Goal: Task Accomplishment & Management: Complete application form

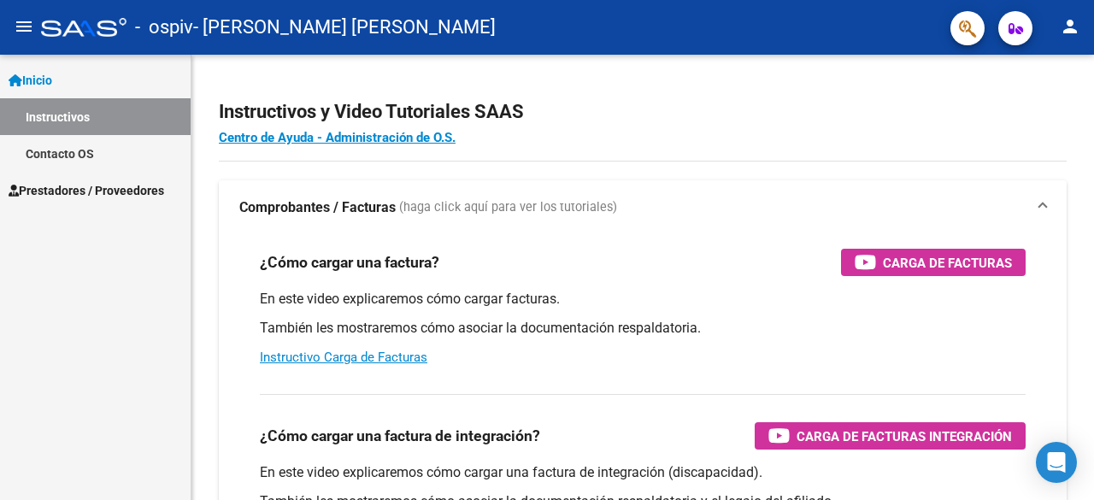
click at [80, 188] on span "Prestadores / Proveedores" at bounding box center [87, 190] width 156 height 19
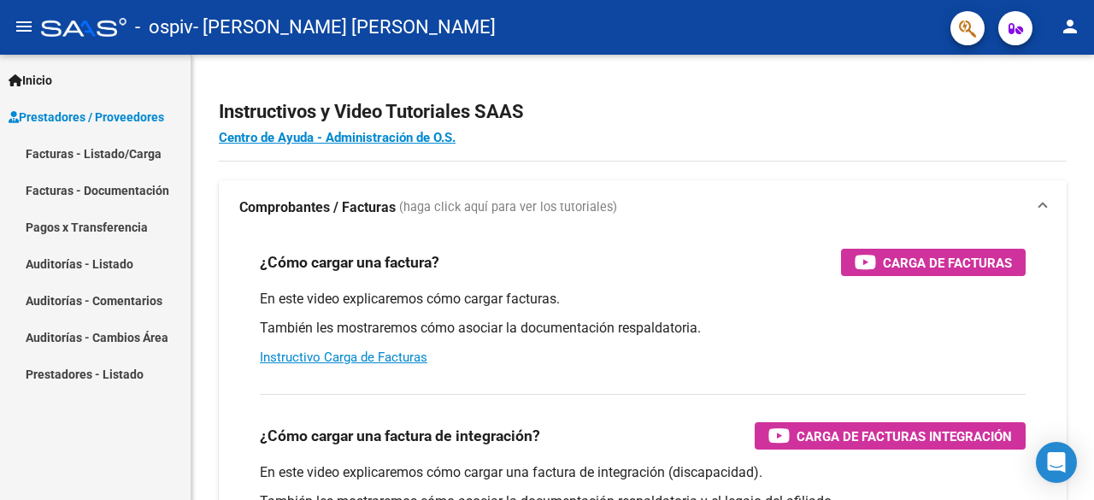
click at [49, 190] on link "Facturas - Documentación" at bounding box center [95, 190] width 191 height 37
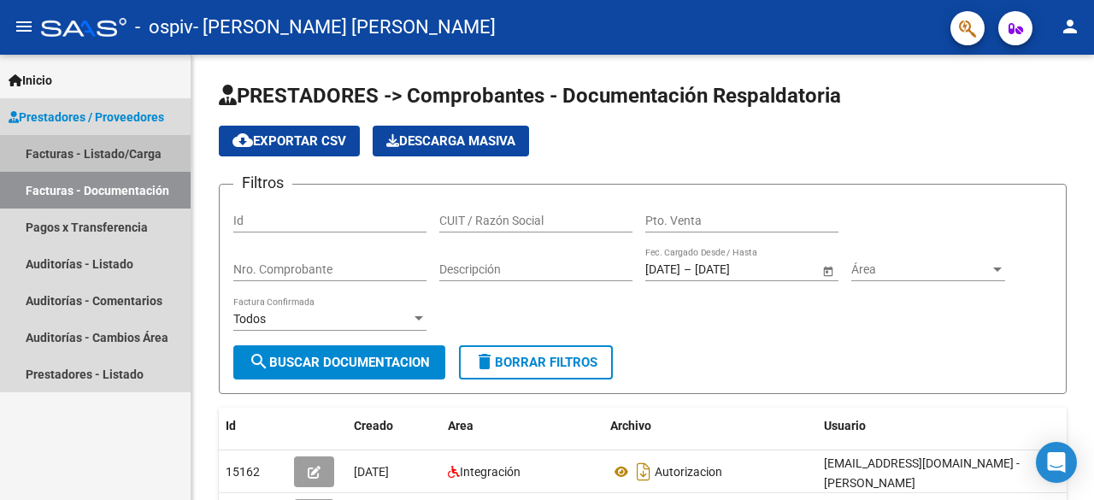
click at [63, 150] on link "Facturas - Listado/Carga" at bounding box center [95, 153] width 191 height 37
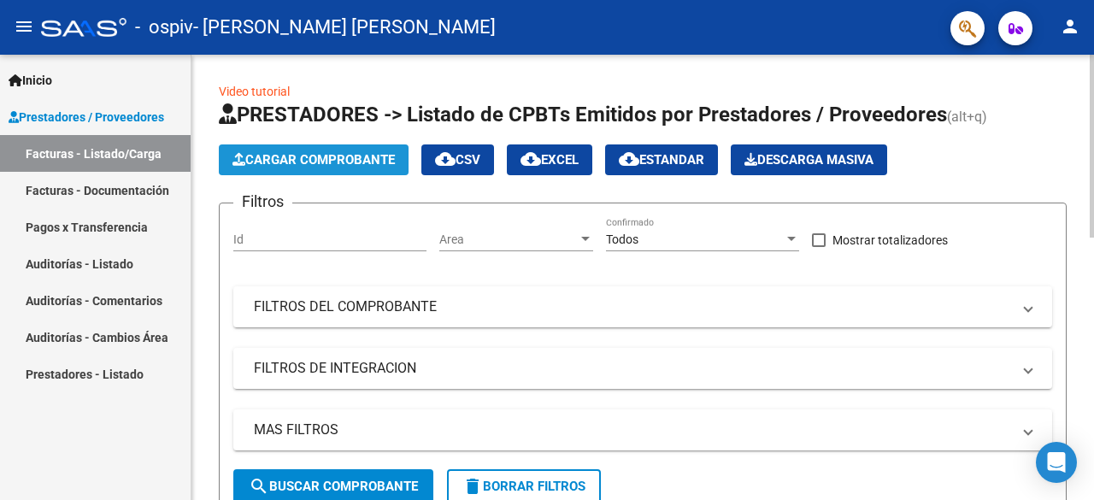
click at [326, 151] on button "Cargar Comprobante" at bounding box center [314, 159] width 190 height 31
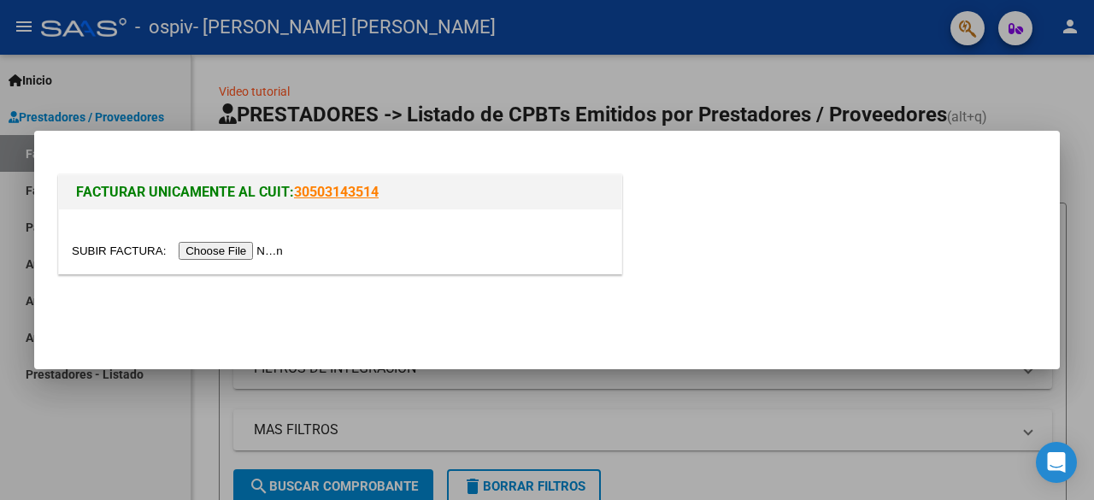
click at [268, 250] on input "file" at bounding box center [180, 251] width 216 height 18
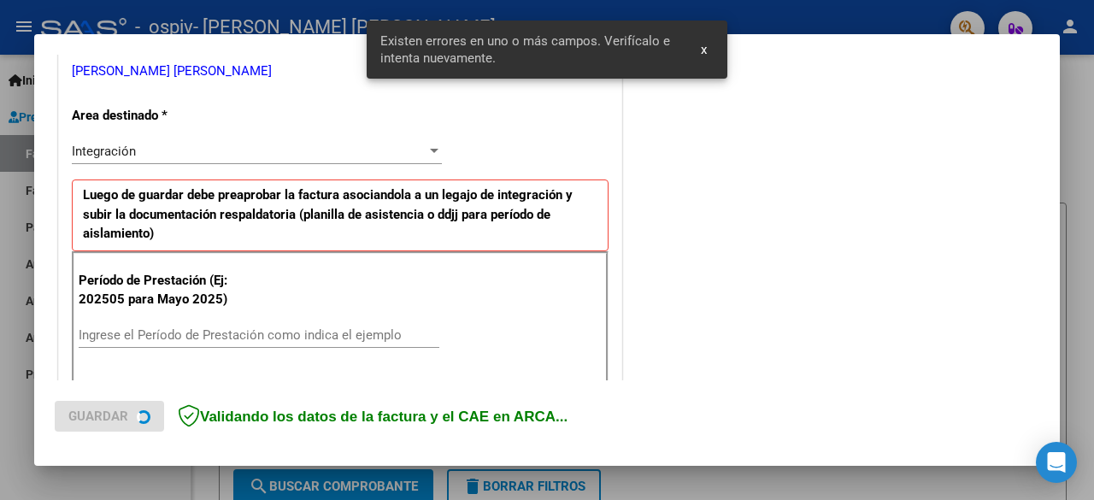
scroll to position [420, 0]
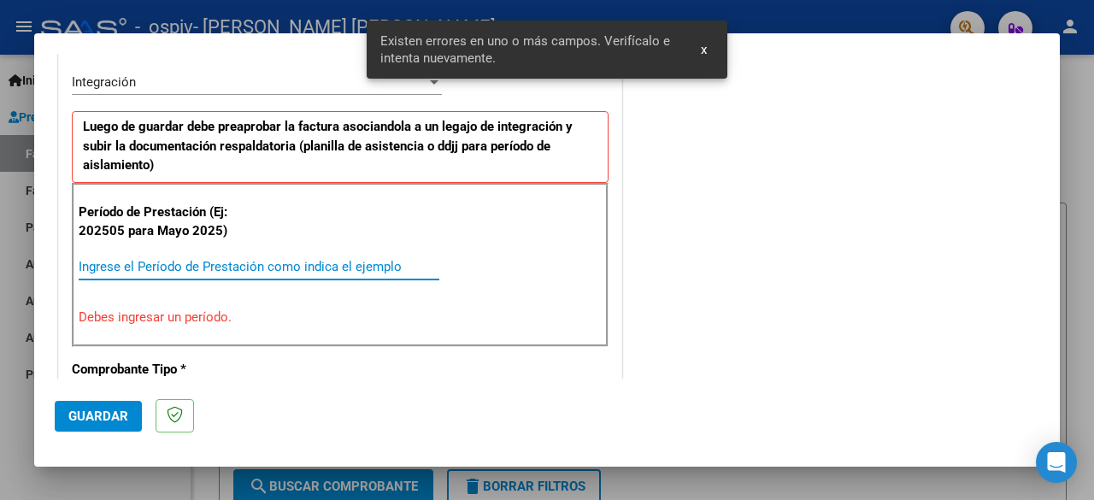
click at [174, 262] on input "Ingrese el Período de Prestación como indica el ejemplo" at bounding box center [259, 266] width 361 height 15
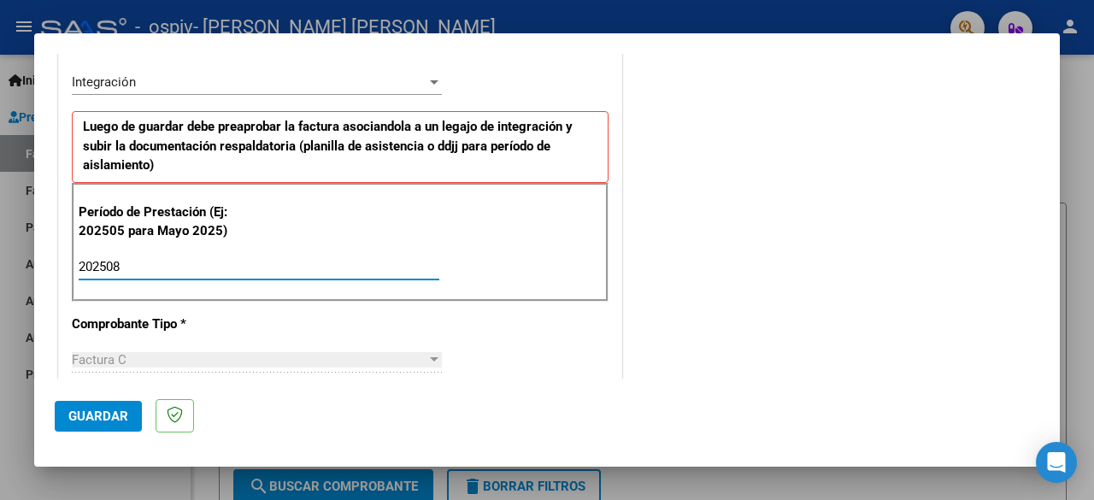
type input "202508"
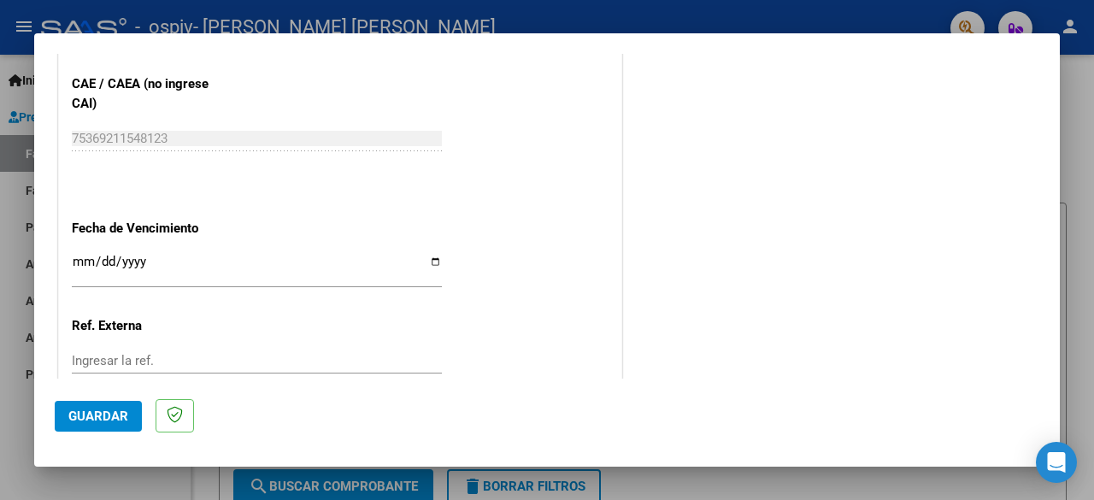
scroll to position [1189, 0]
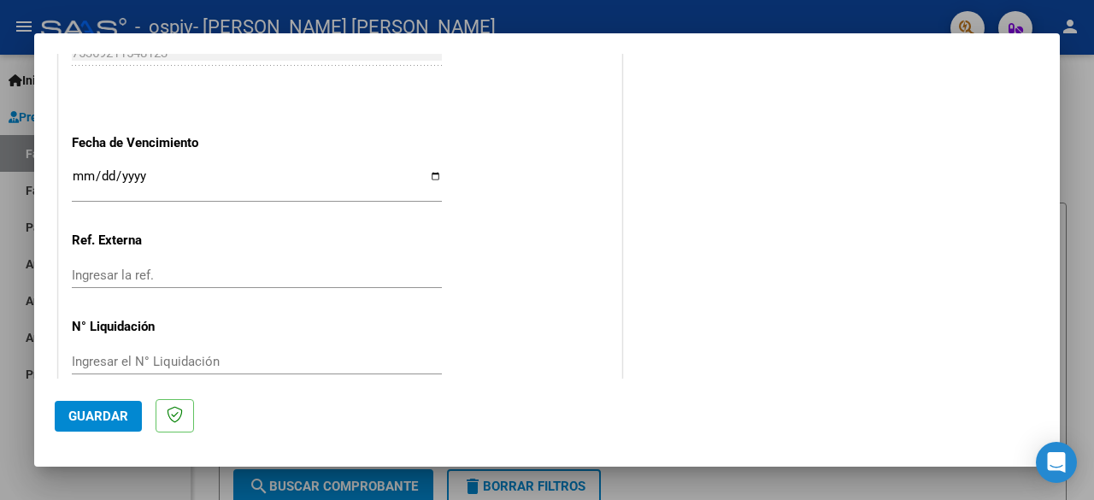
click at [427, 176] on input "Ingresar la fecha" at bounding box center [257, 182] width 370 height 27
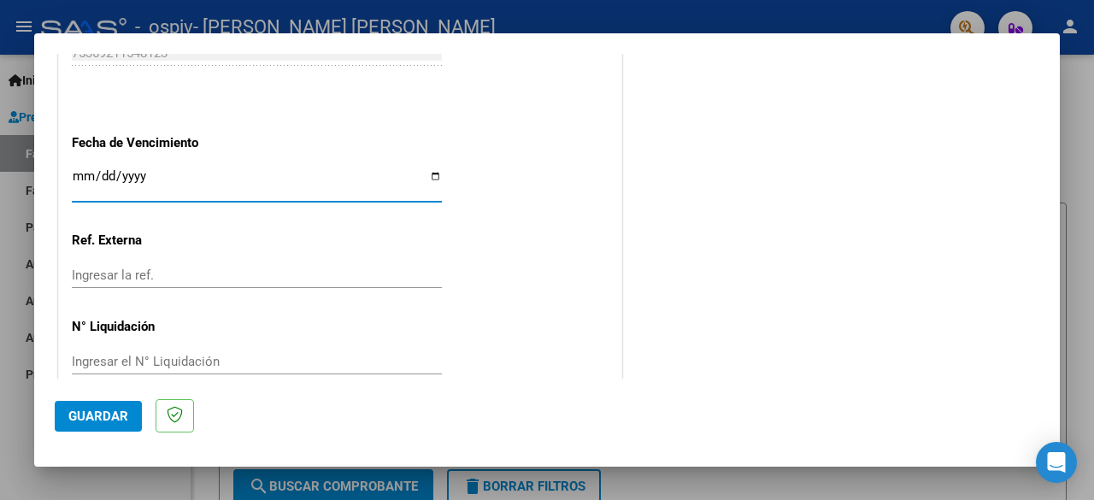
type input "[DATE]"
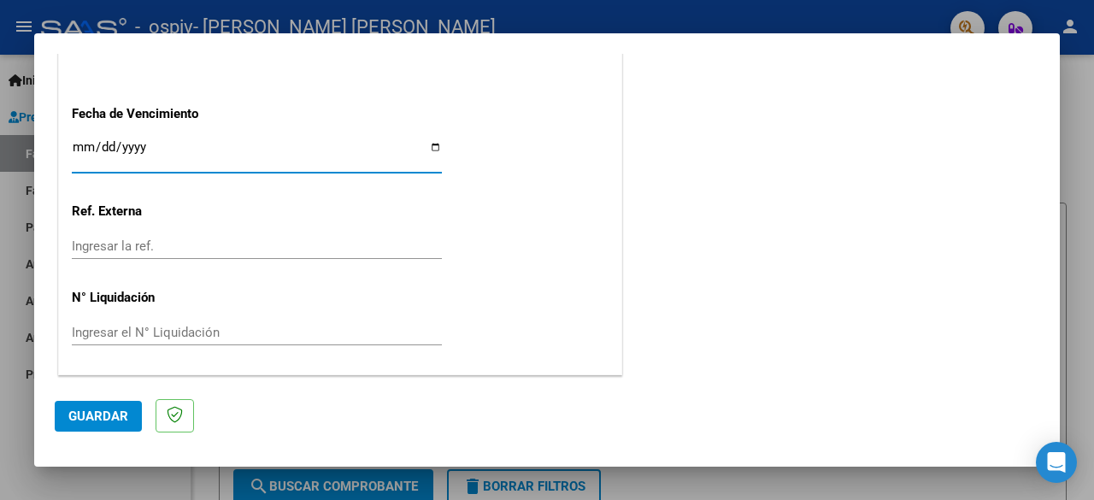
click at [106, 416] on span "Guardar" at bounding box center [98, 416] width 60 height 15
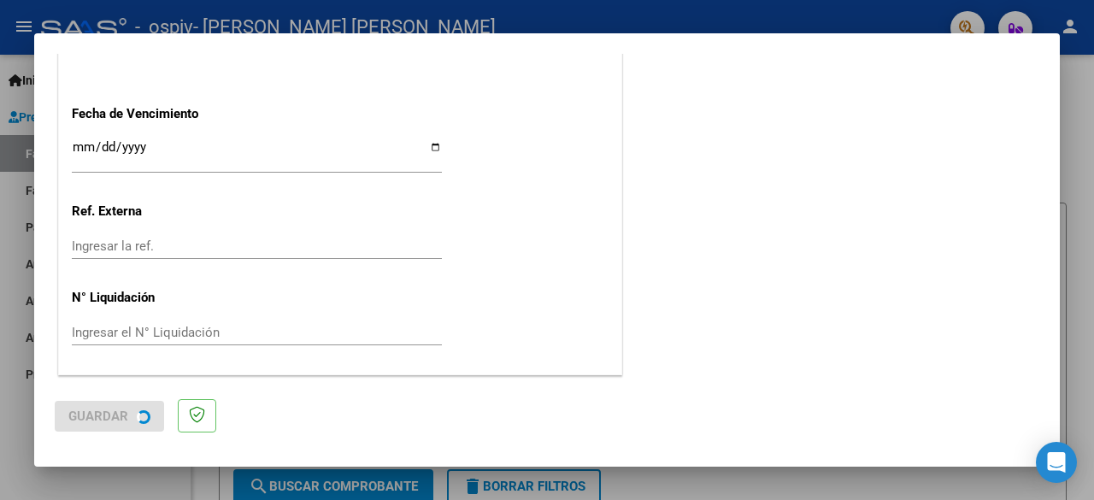
scroll to position [0, 0]
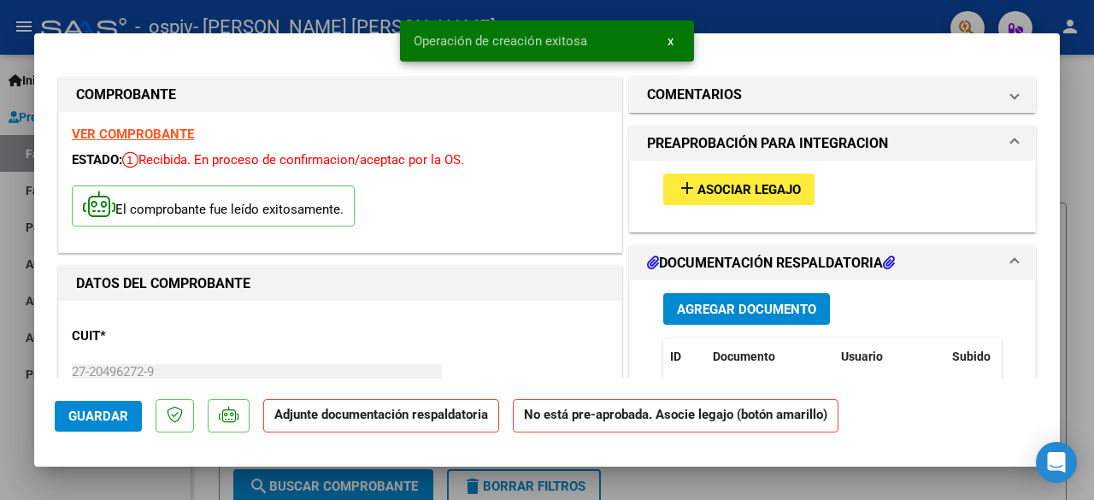
click at [723, 185] on span "Asociar Legajo" at bounding box center [749, 189] width 103 height 15
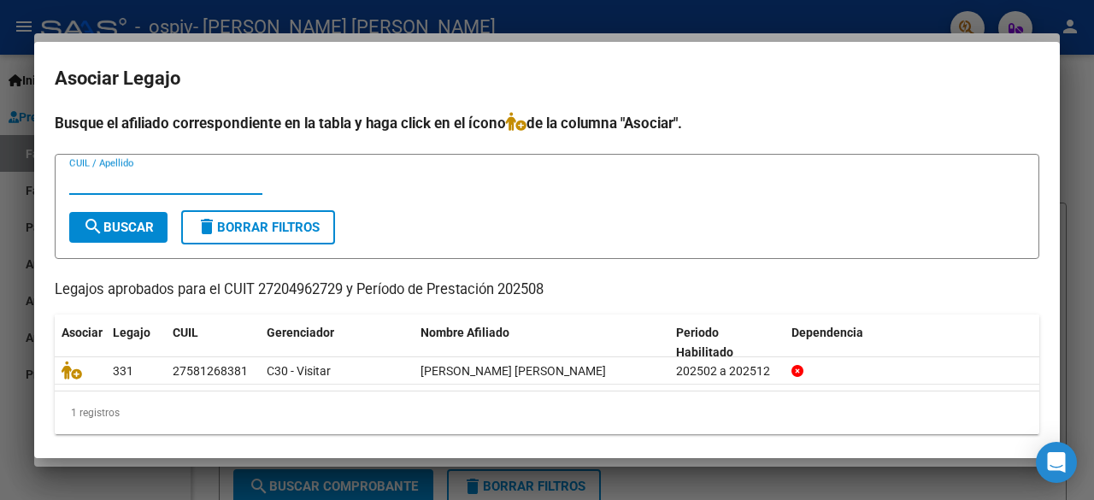
scroll to position [11, 0]
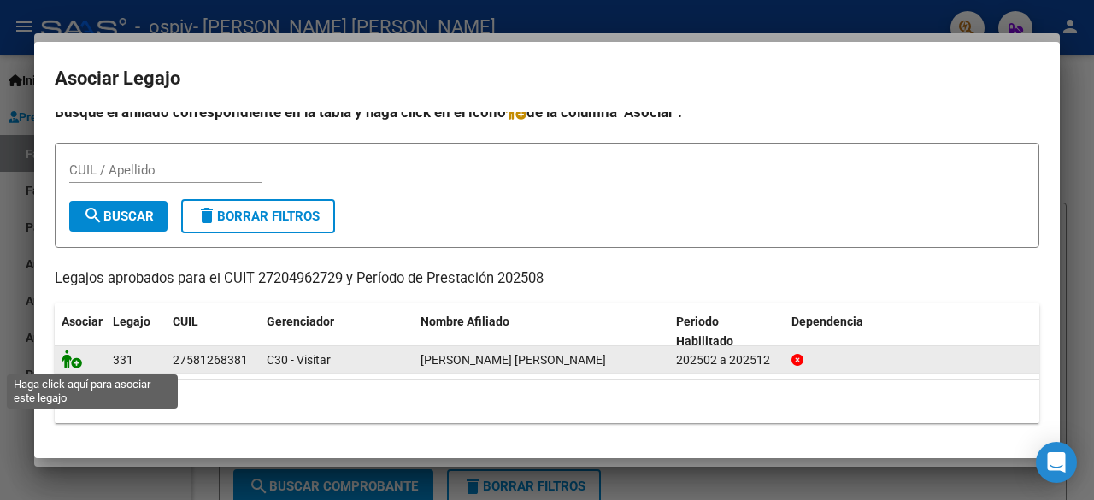
click at [74, 362] on icon at bounding box center [72, 359] width 21 height 19
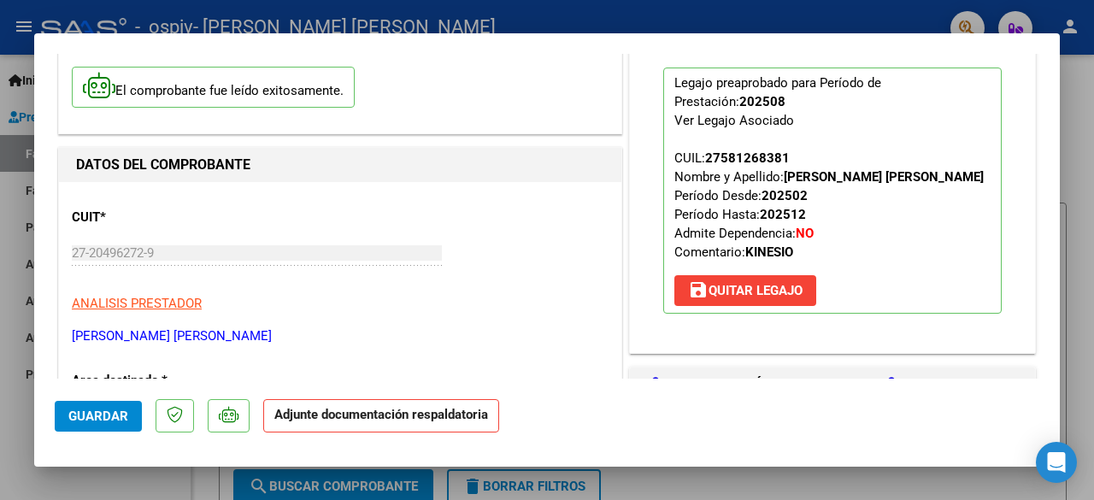
scroll to position [256, 0]
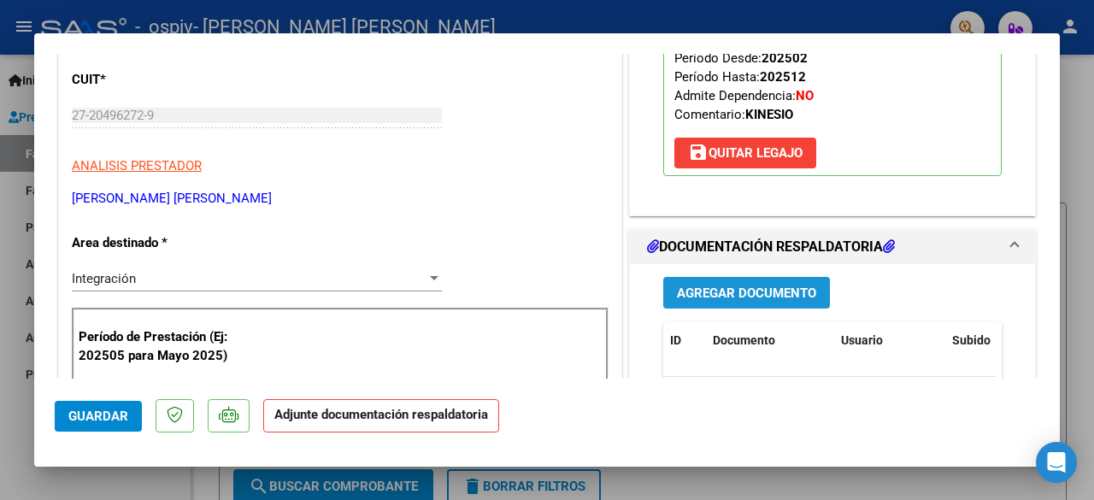
click at [709, 301] on span "Agregar Documento" at bounding box center [746, 293] width 139 height 15
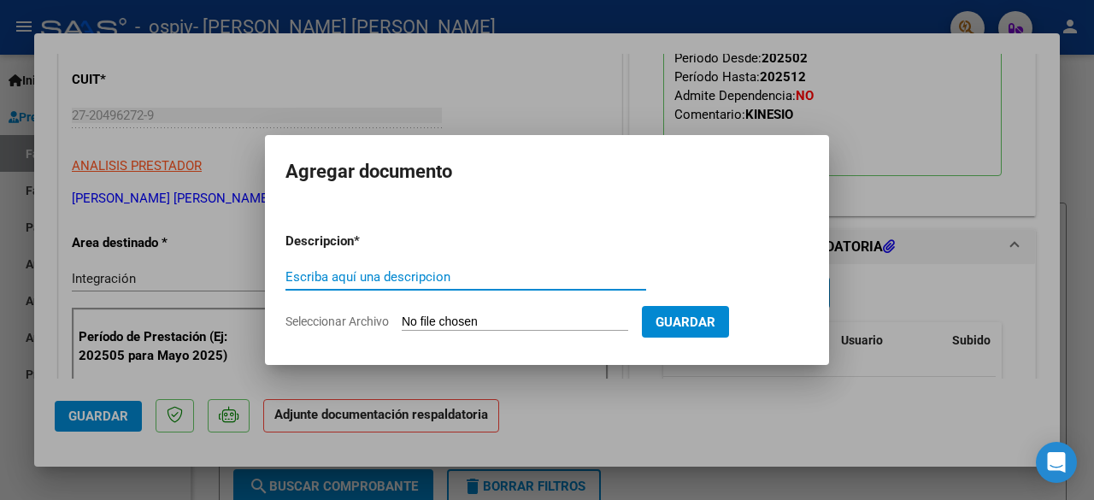
click at [359, 275] on input "Escriba aquí una descripcion" at bounding box center [466, 276] width 361 height 15
type input "asistencia"
click at [330, 321] on span "Seleccionar Archivo" at bounding box center [337, 322] width 103 height 14
click at [402, 321] on input "Seleccionar Archivo" at bounding box center [515, 323] width 227 height 16
type input "C:\fakepath\asistencia [PERSON_NAME] 25.pdf"
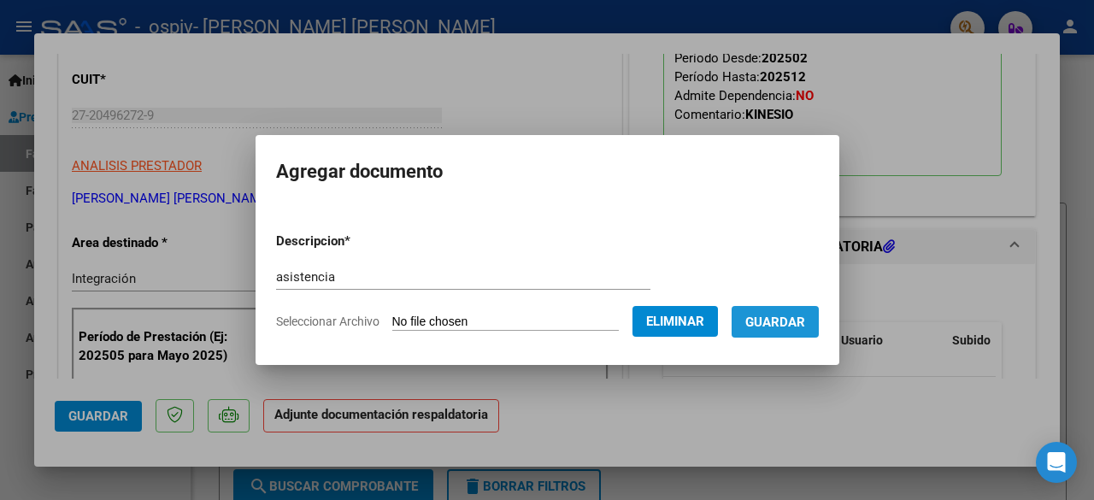
click at [794, 316] on span "Guardar" at bounding box center [775, 322] width 60 height 15
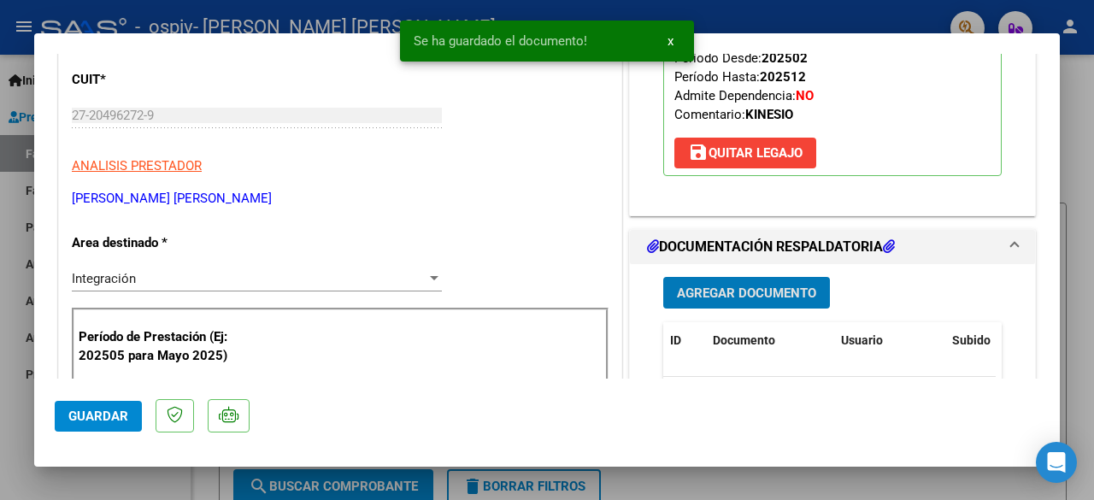
click at [727, 301] on span "Agregar Documento" at bounding box center [746, 293] width 139 height 15
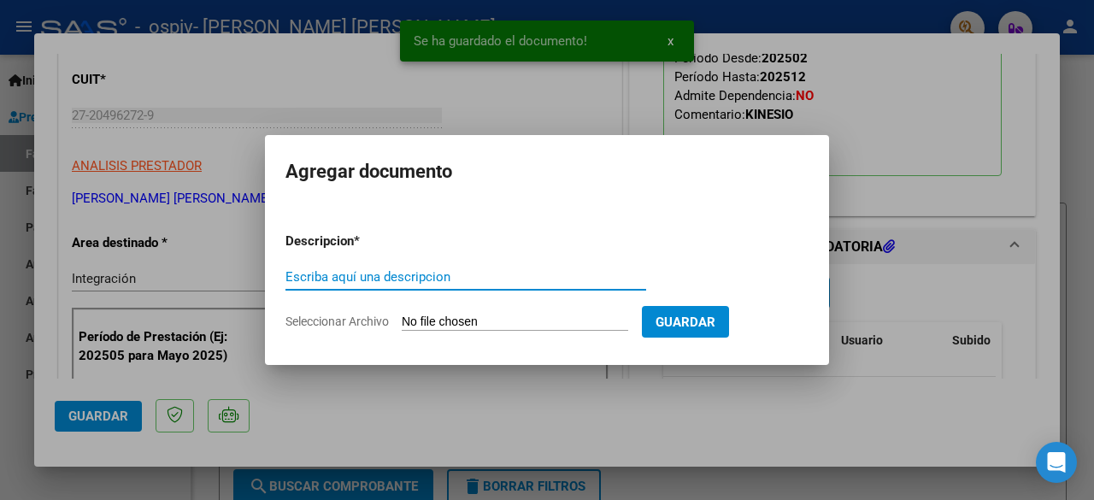
click at [354, 273] on input "Escriba aquí una descripcion" at bounding box center [466, 276] width 361 height 15
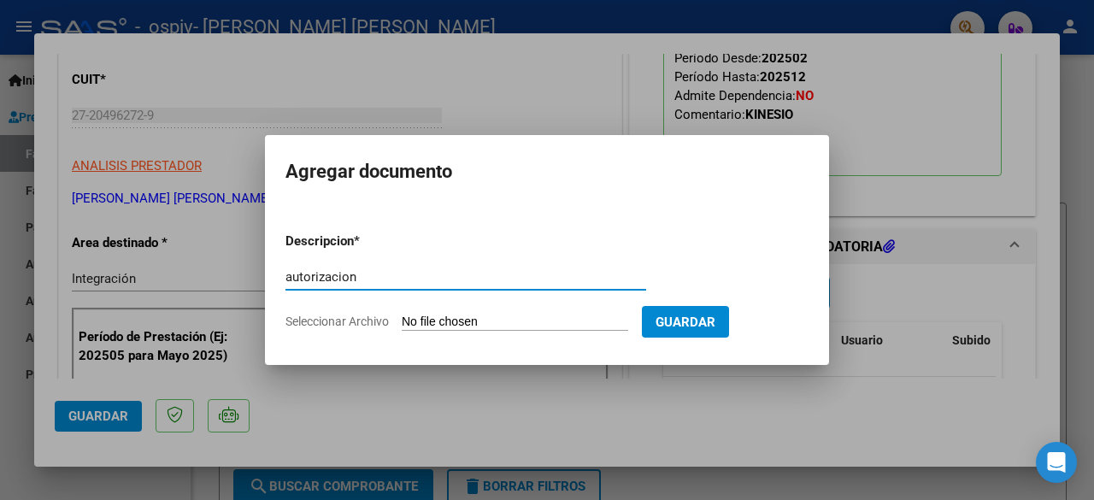
type input "autorizacion"
click at [320, 318] on span "Seleccionar Archivo" at bounding box center [337, 322] width 103 height 14
click at [402, 318] on input "Seleccionar Archivo" at bounding box center [515, 323] width 227 height 16
type input "C:\fakepath\autorizacion [PERSON_NAME] 2025.pdf"
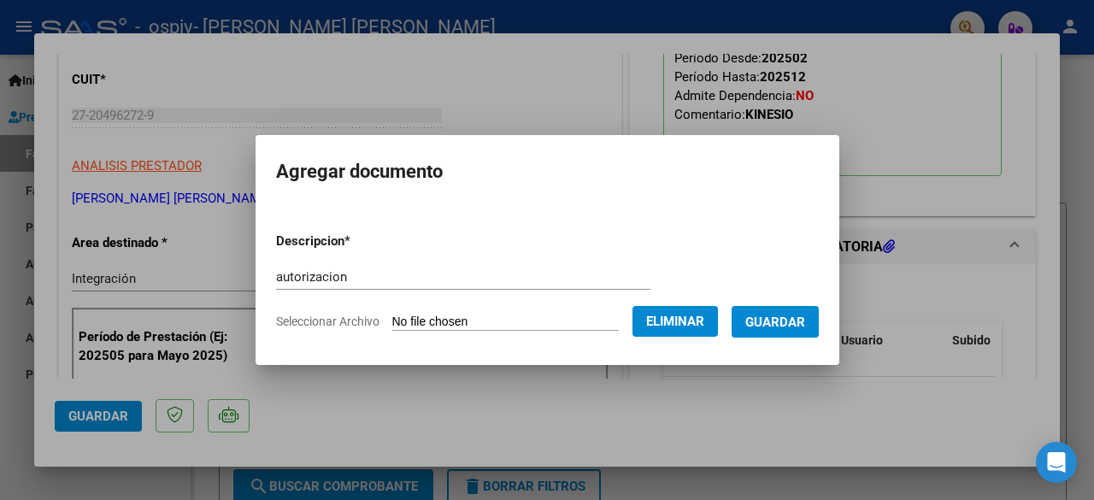
click at [794, 320] on span "Guardar" at bounding box center [775, 322] width 60 height 15
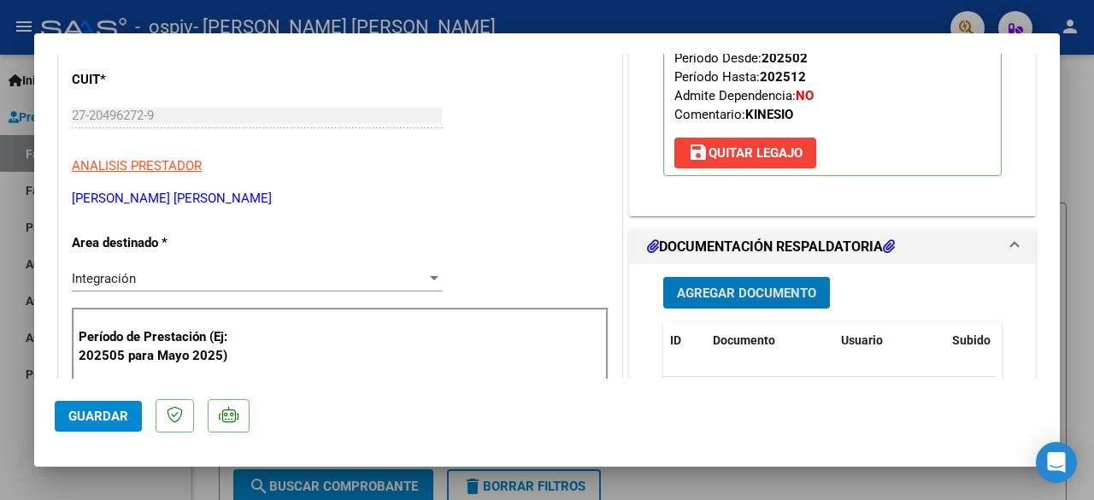
click at [122, 414] on span "Guardar" at bounding box center [98, 416] width 60 height 15
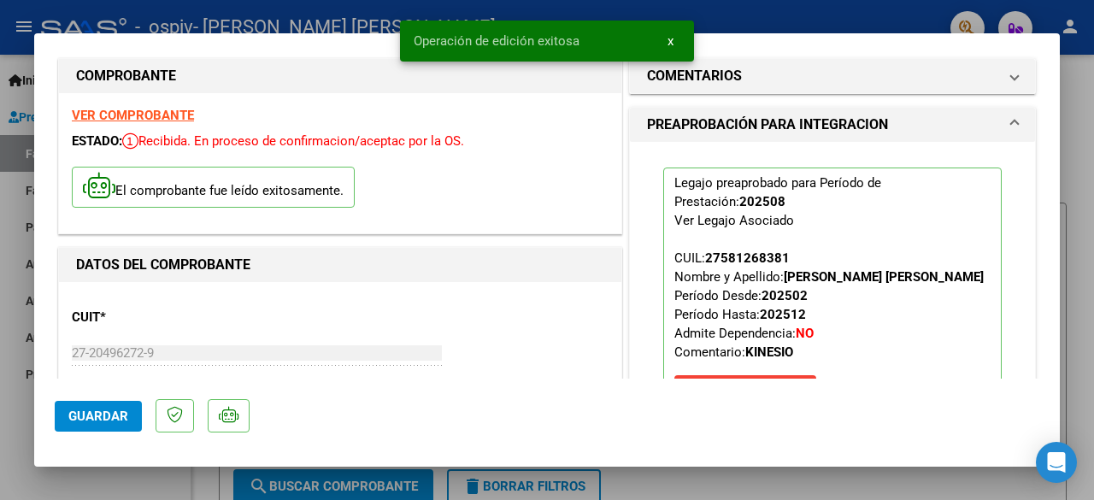
scroll to position [0, 0]
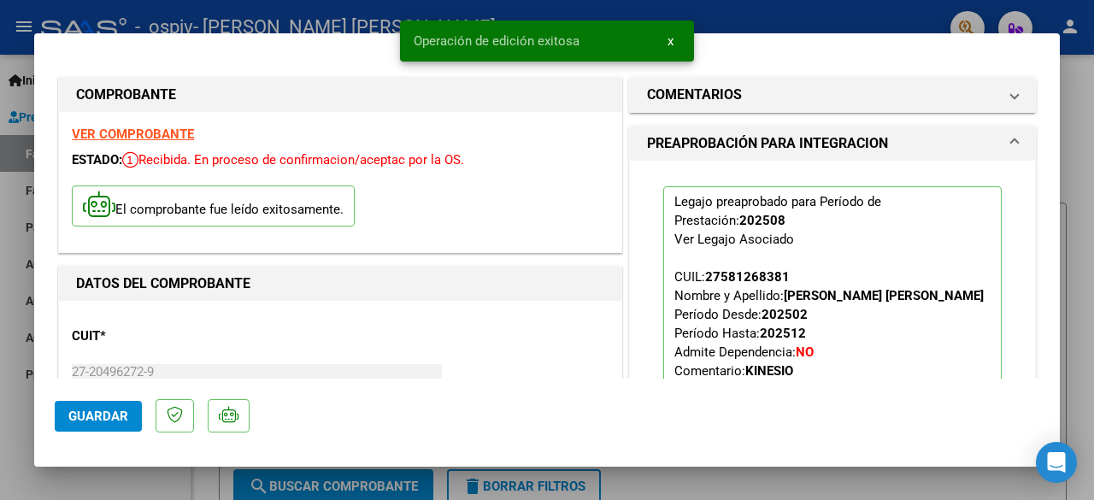
click at [549, 80] on div "Operación de edición exitosa x" at bounding box center [547, 41] width 335 height 82
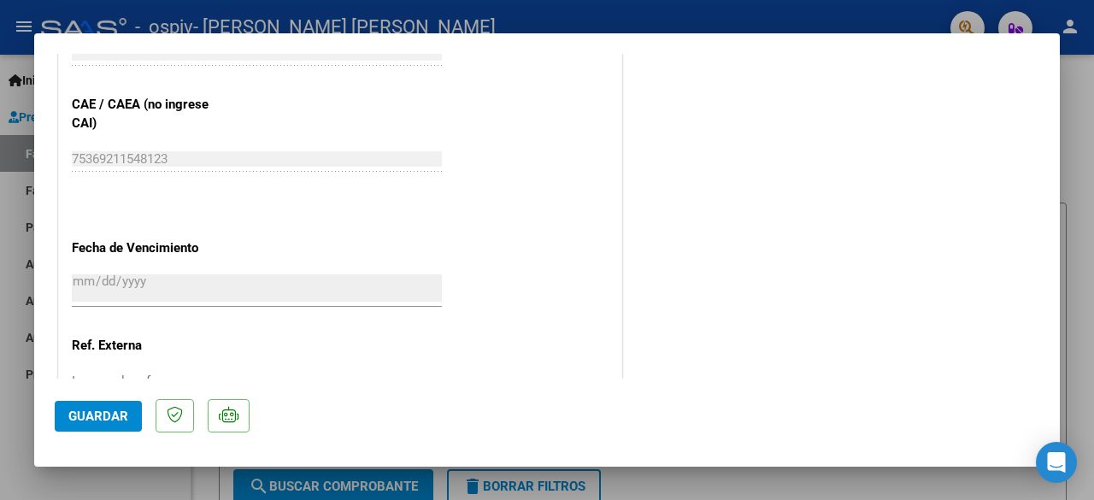
scroll to position [1225, 0]
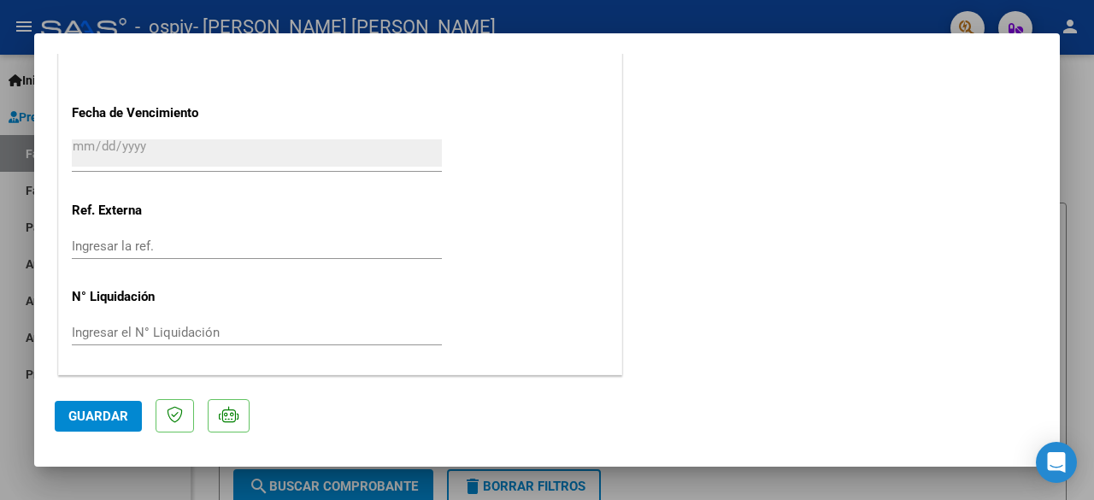
click at [87, 410] on span "Guardar" at bounding box center [98, 416] width 60 height 15
